Goal: Task Accomplishment & Management: Manage account settings

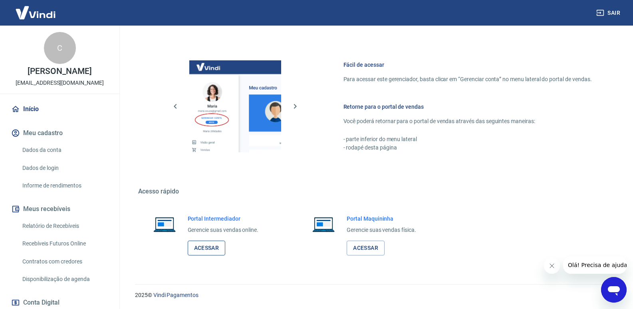
click at [201, 251] on link "Acessar" at bounding box center [207, 248] width 38 height 15
